Goal: Task Accomplishment & Management: Use online tool/utility

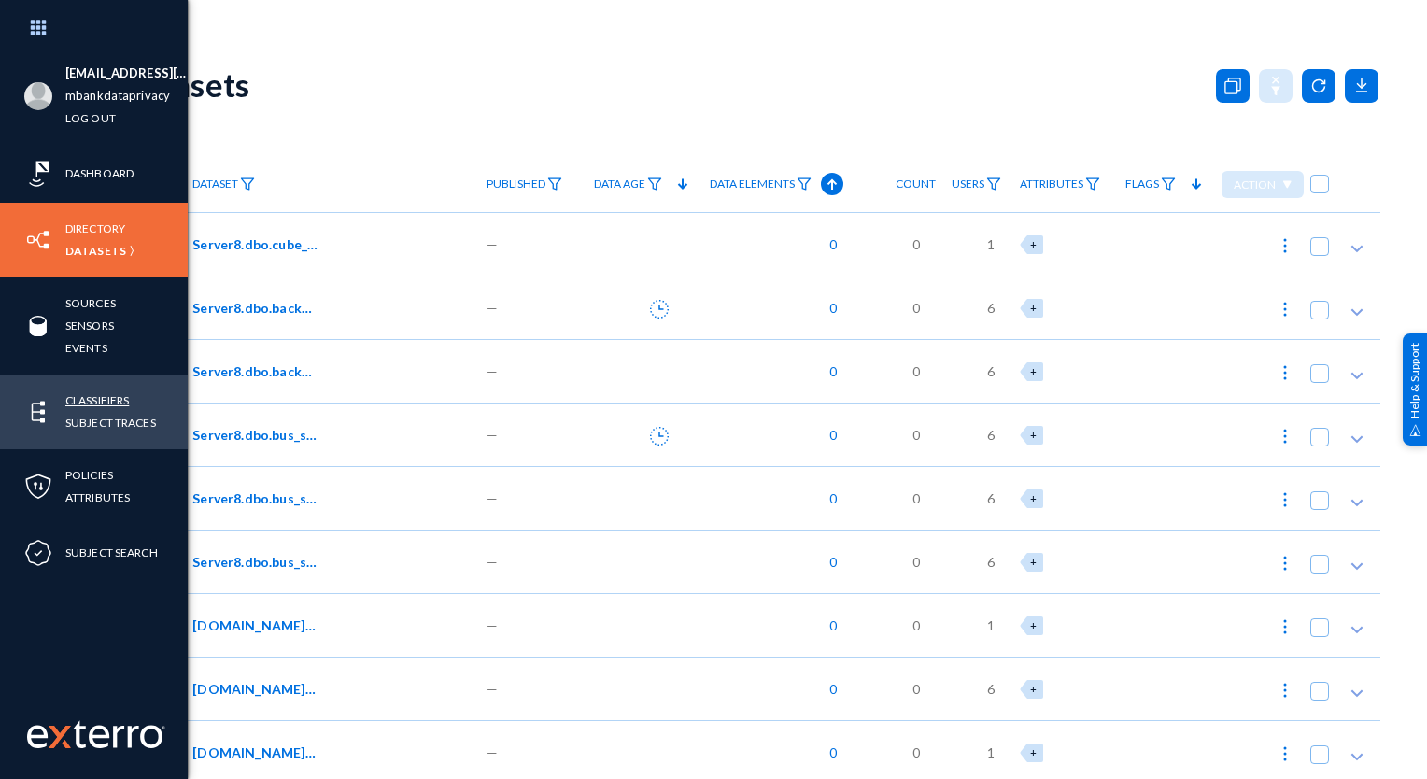
click at [99, 401] on link "Classifiers" at bounding box center [97, 399] width 64 height 21
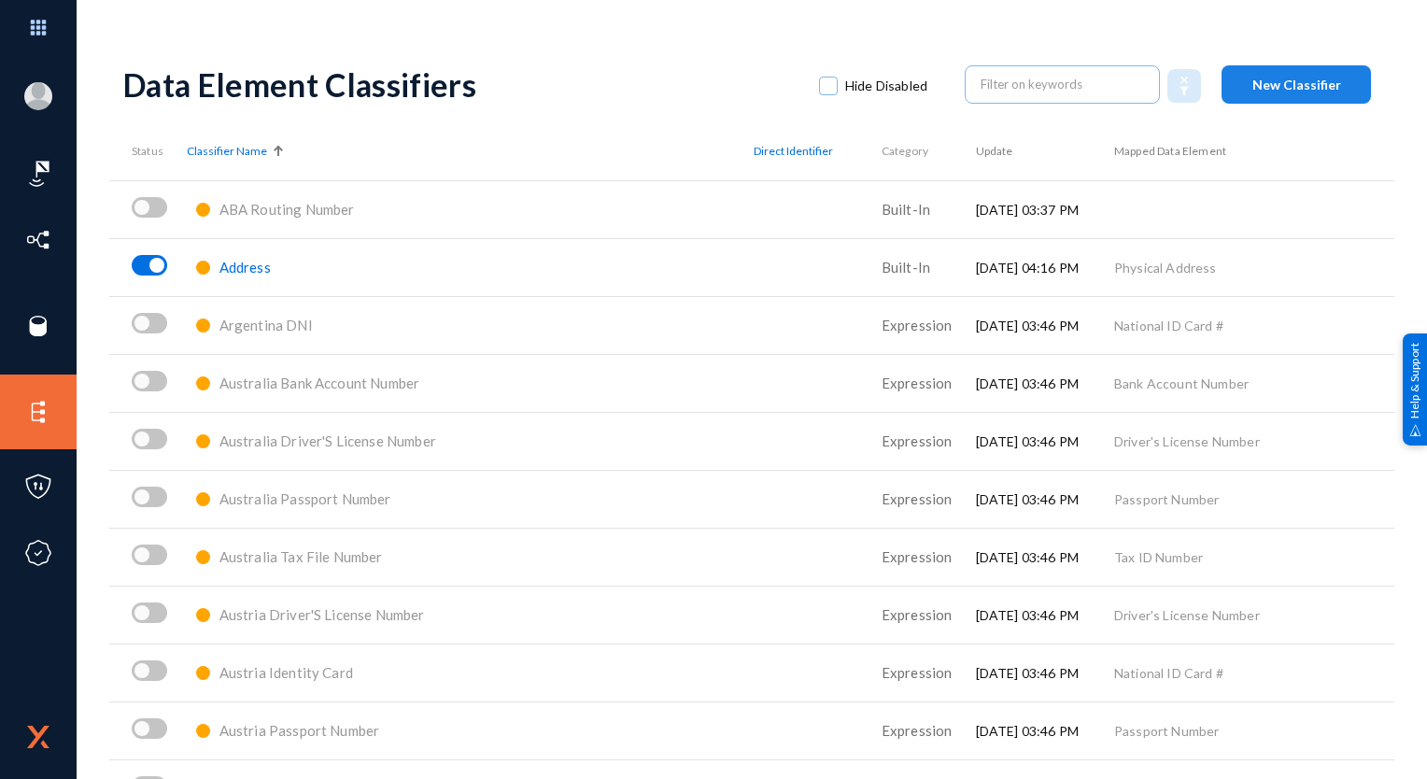
click at [1313, 87] on span "New Classifier" at bounding box center [1296, 85] width 89 height 16
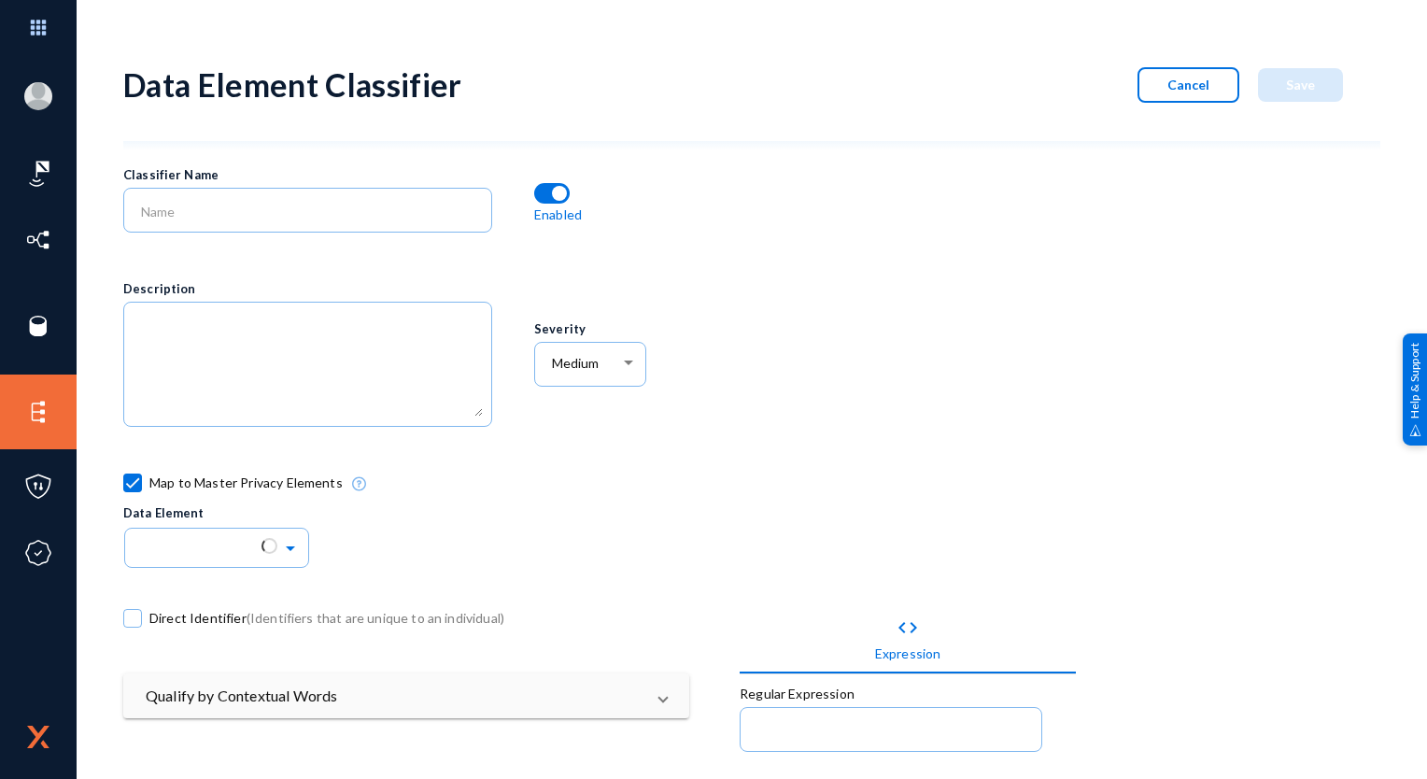
click at [1176, 88] on span "Cancel" at bounding box center [1188, 85] width 42 height 16
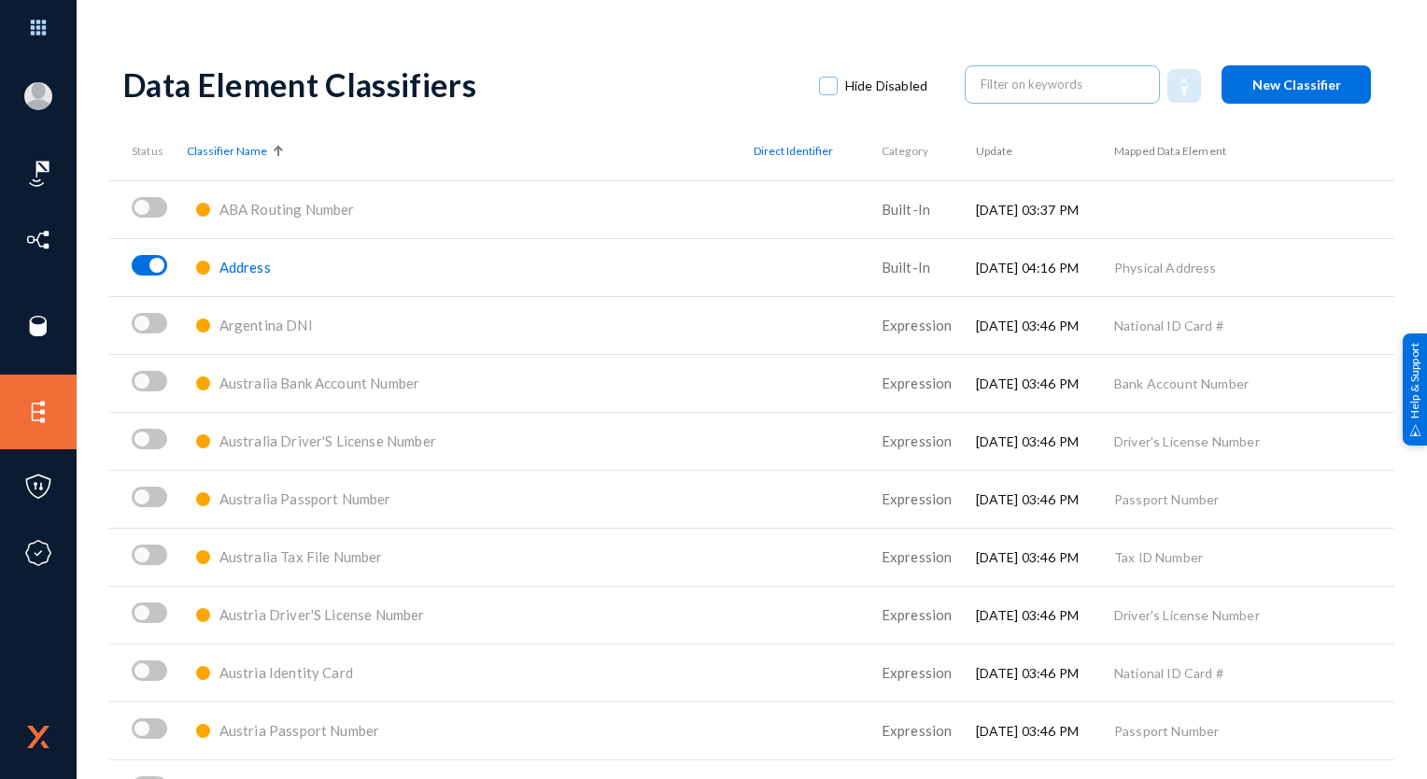
click at [859, 27] on div "shreya.kumar@mbankuae.com mbankdataprivacy Log out Dashboard Directory Datasets…" at bounding box center [713, 389] width 1427 height 779
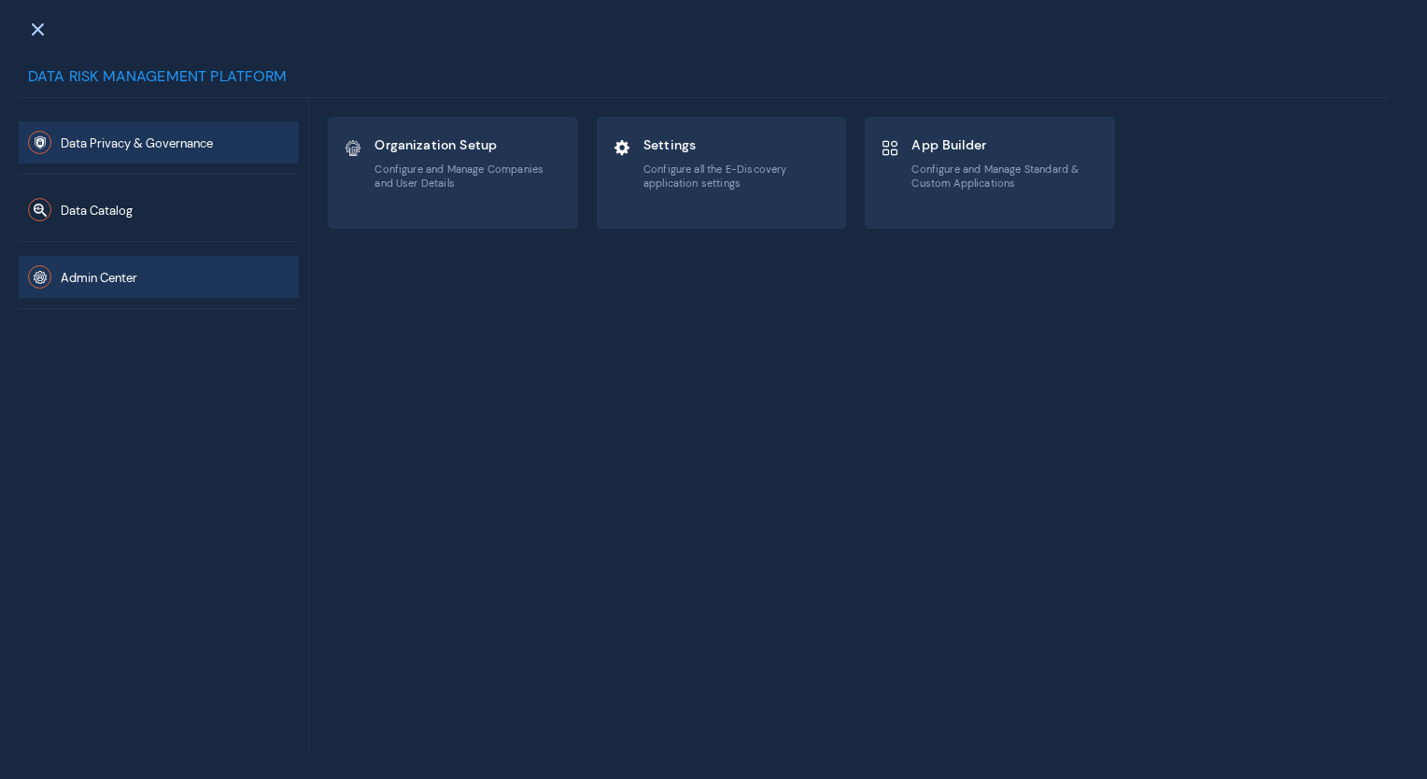
click at [152, 155] on button "Data Privacy & Governance" at bounding box center [159, 142] width 280 height 42
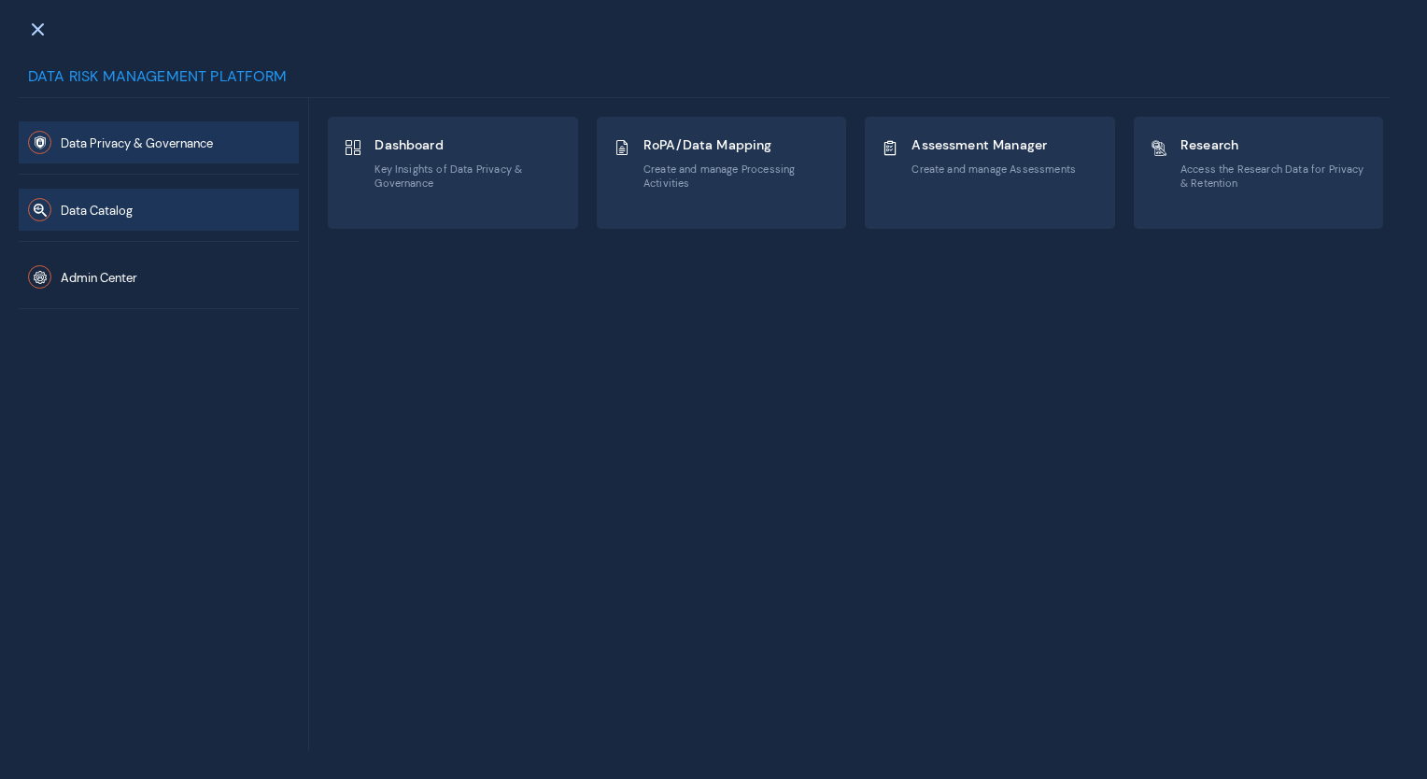
click at [149, 213] on button "Data Catalog" at bounding box center [159, 210] width 280 height 42
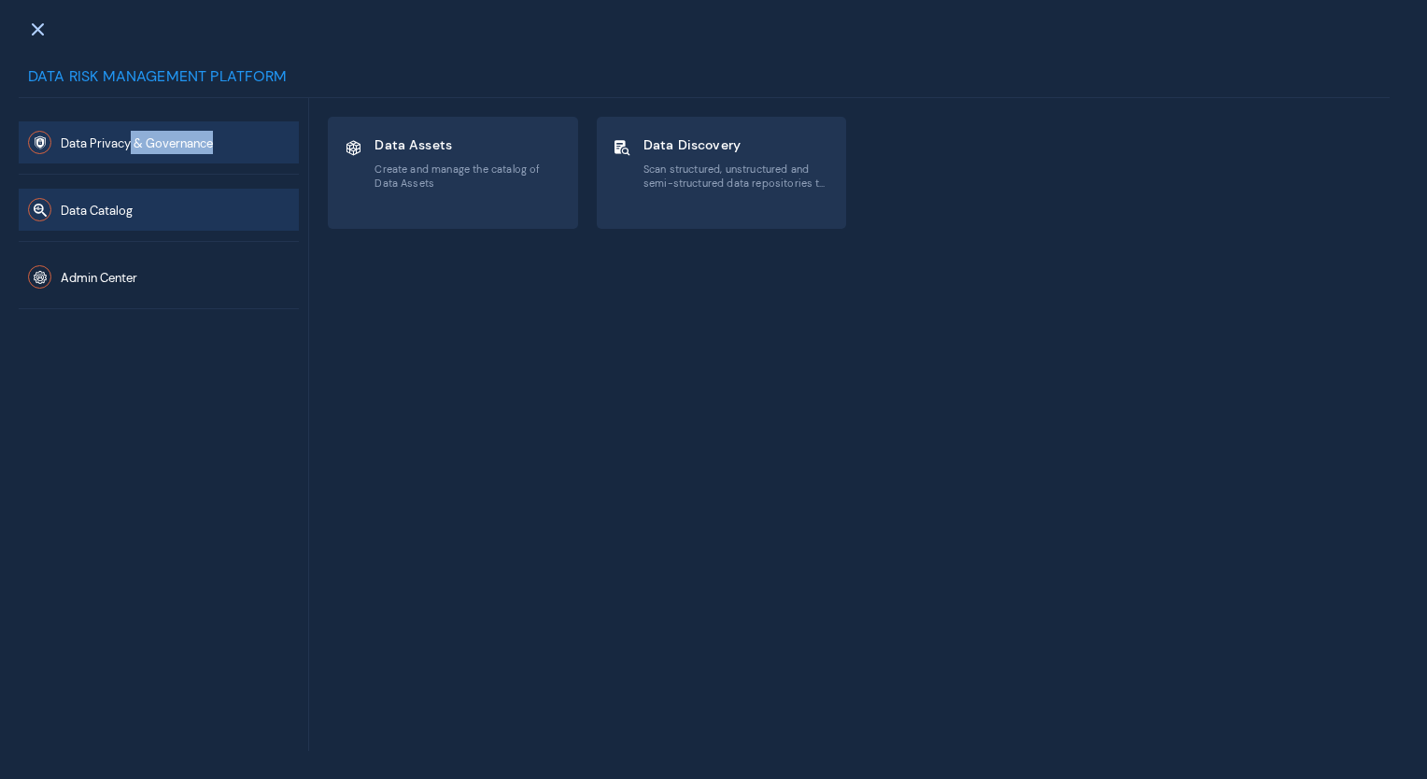
drag, startPoint x: 130, startPoint y: 164, endPoint x: 121, endPoint y: 144, distance: 22.2
click at [121, 144] on div "Data Privacy & Governance" at bounding box center [159, 140] width 280 height 67
click at [121, 144] on span "Data Privacy & Governance" at bounding box center [137, 143] width 152 height 16
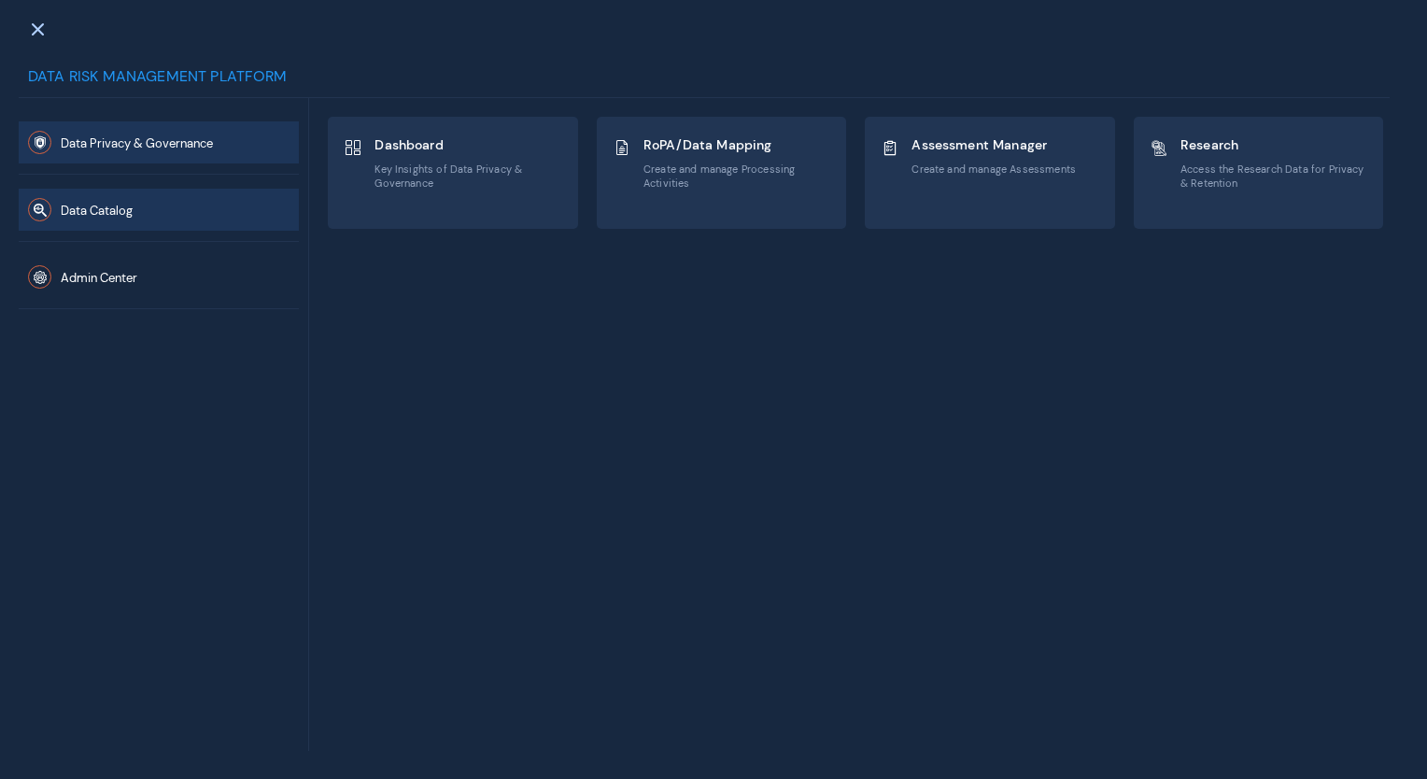
click at [179, 216] on button "Data Catalog" at bounding box center [159, 210] width 280 height 42
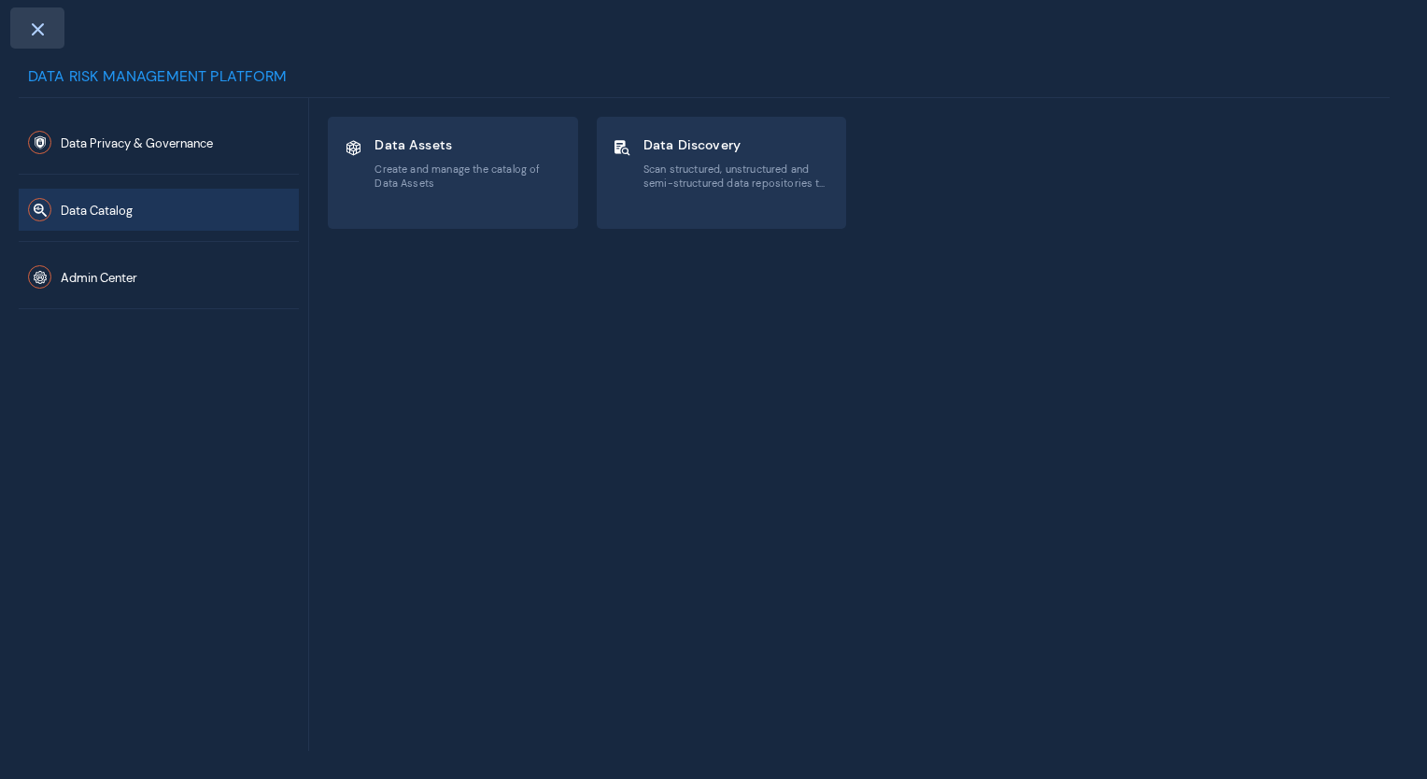
click at [37, 28] on span at bounding box center [37, 28] width 17 height 15
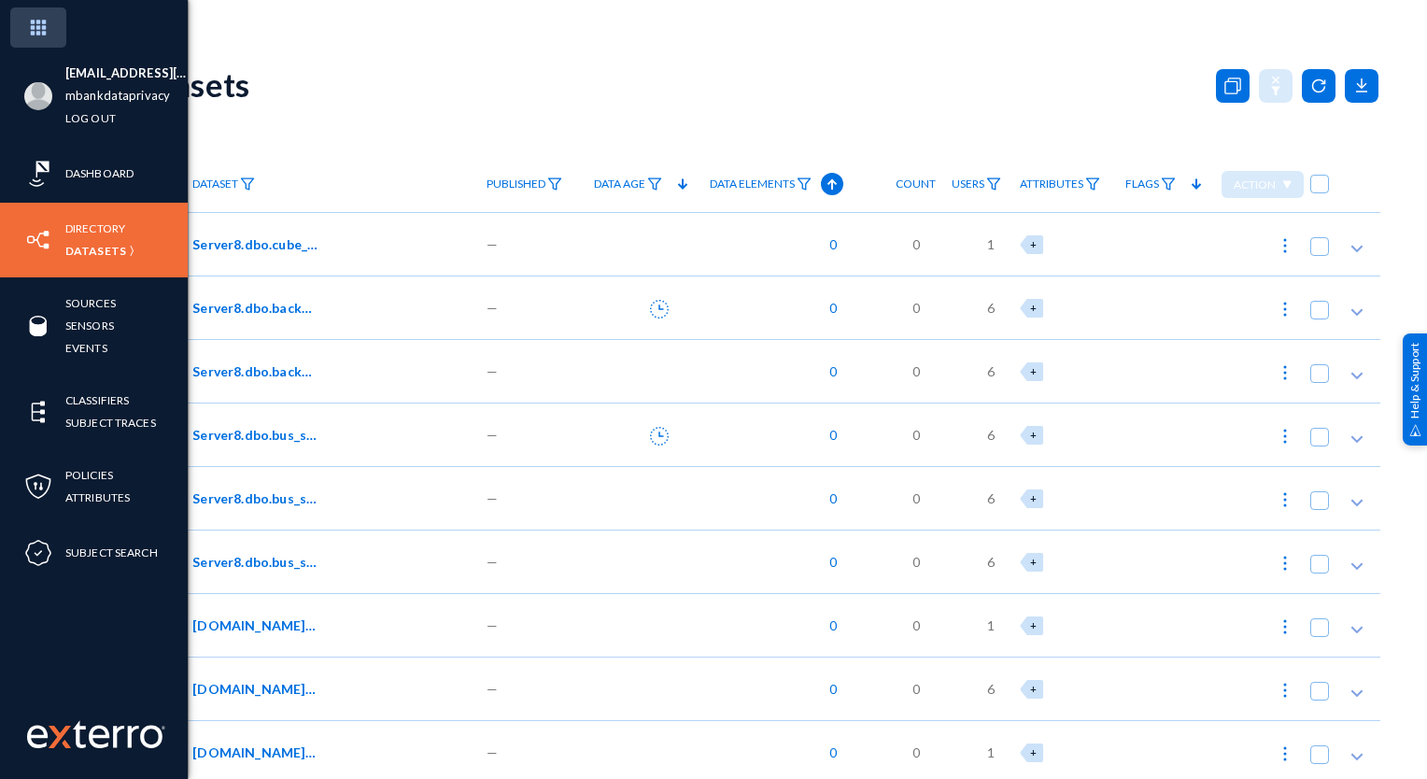
click at [42, 41] on img at bounding box center [38, 27] width 56 height 40
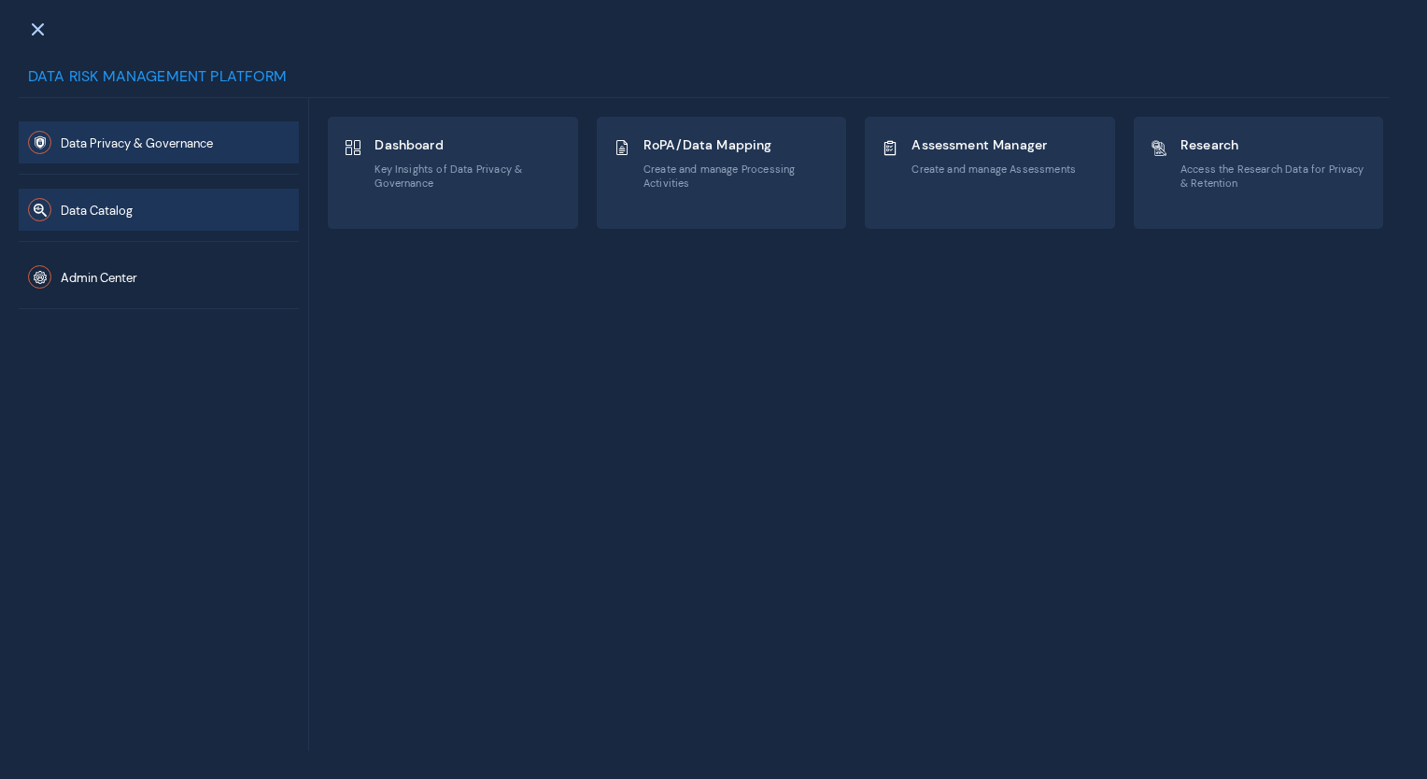
click at [146, 215] on button "Data Catalog" at bounding box center [159, 210] width 280 height 42
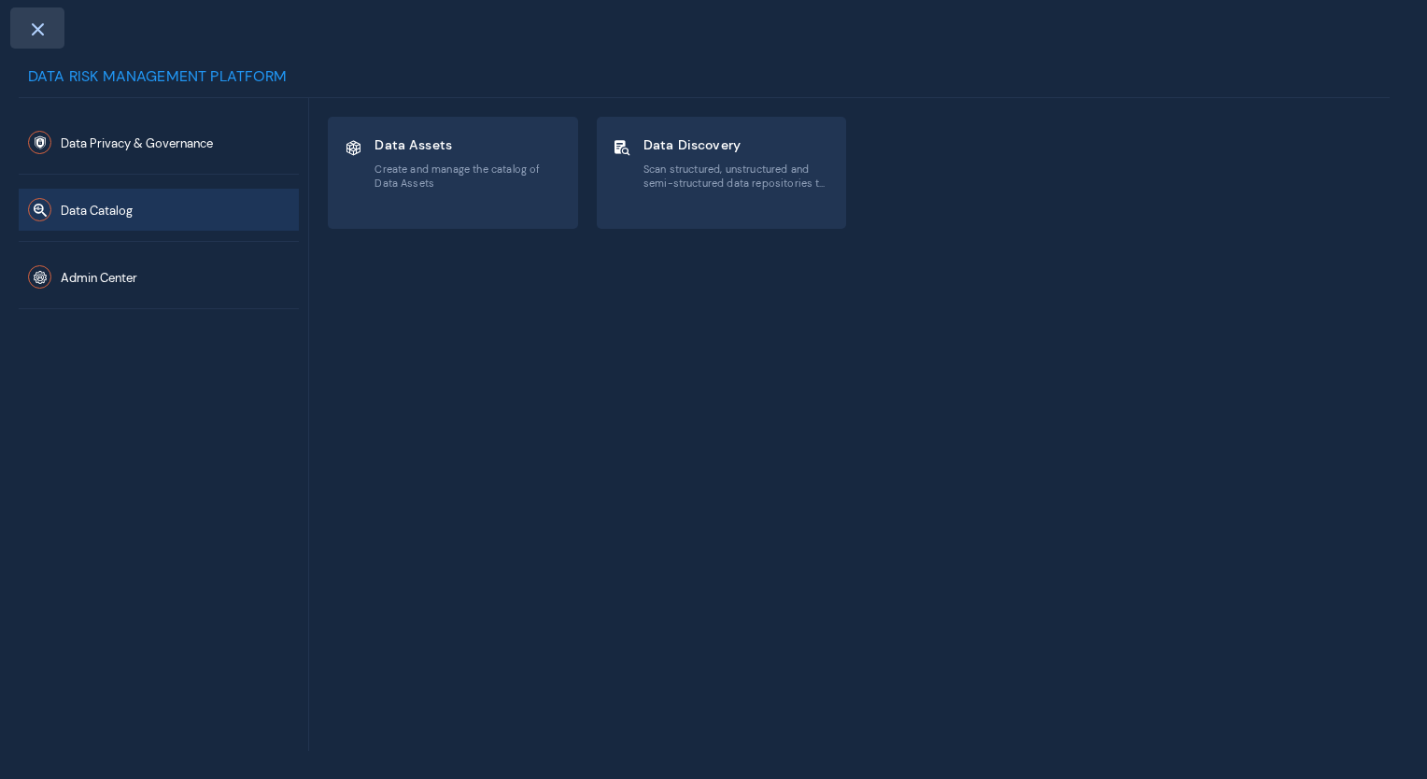
click at [31, 35] on span at bounding box center [37, 28] width 17 height 15
